Goal: Find specific page/section: Find specific page/section

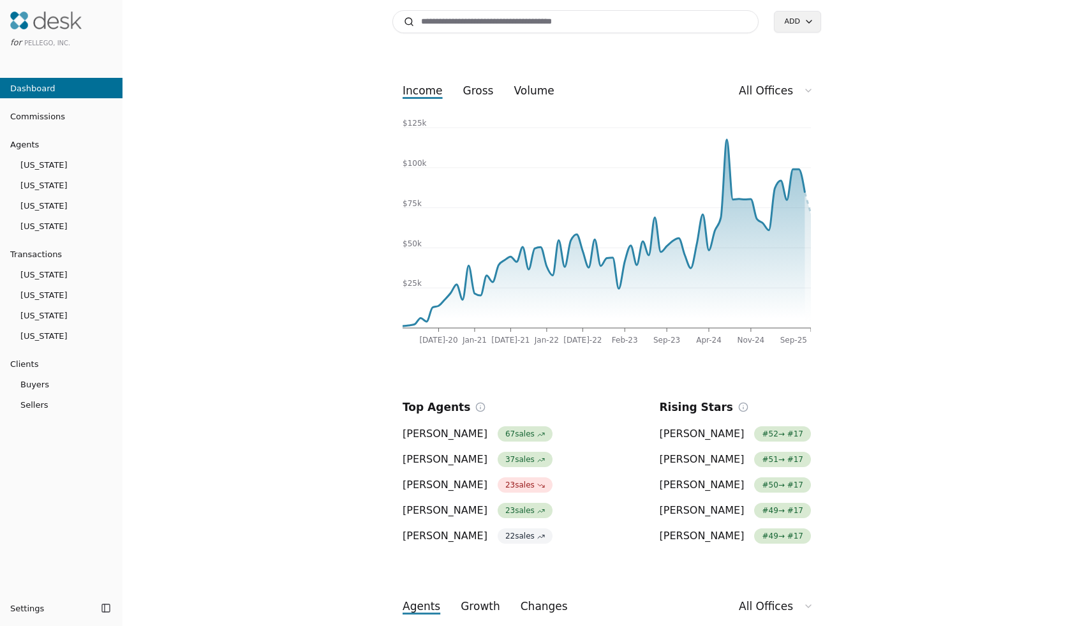
click at [543, 20] on input at bounding box center [575, 21] width 366 height 23
type input "*"
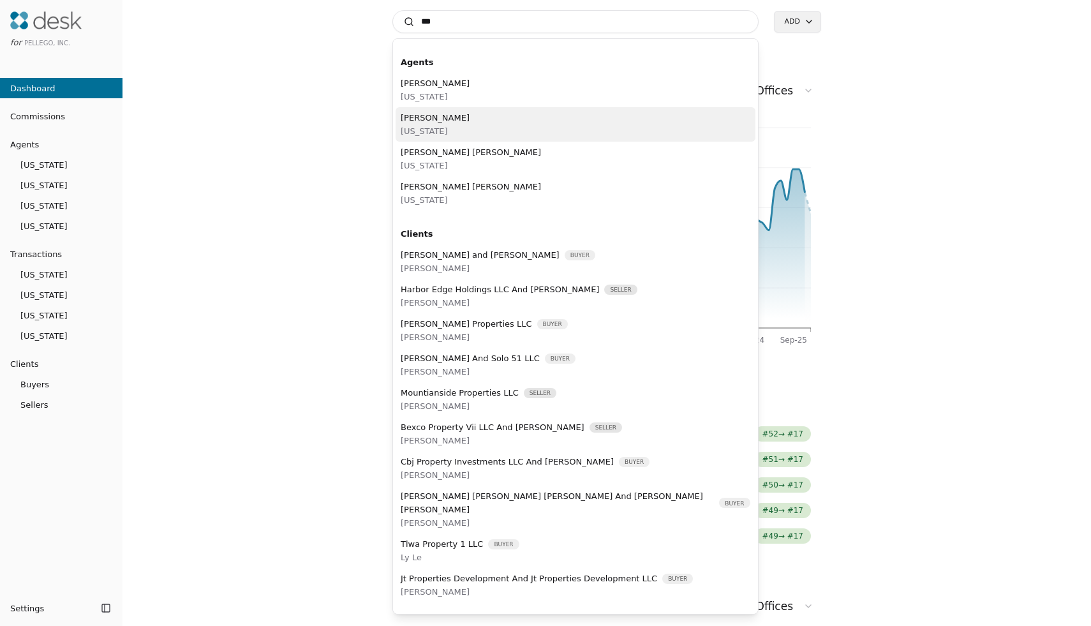
type input "***"
click at [558, 130] on div "[PERSON_NAME][US_STATE]" at bounding box center [576, 124] width 360 height 34
